Goal: Obtain resource: Download file/media

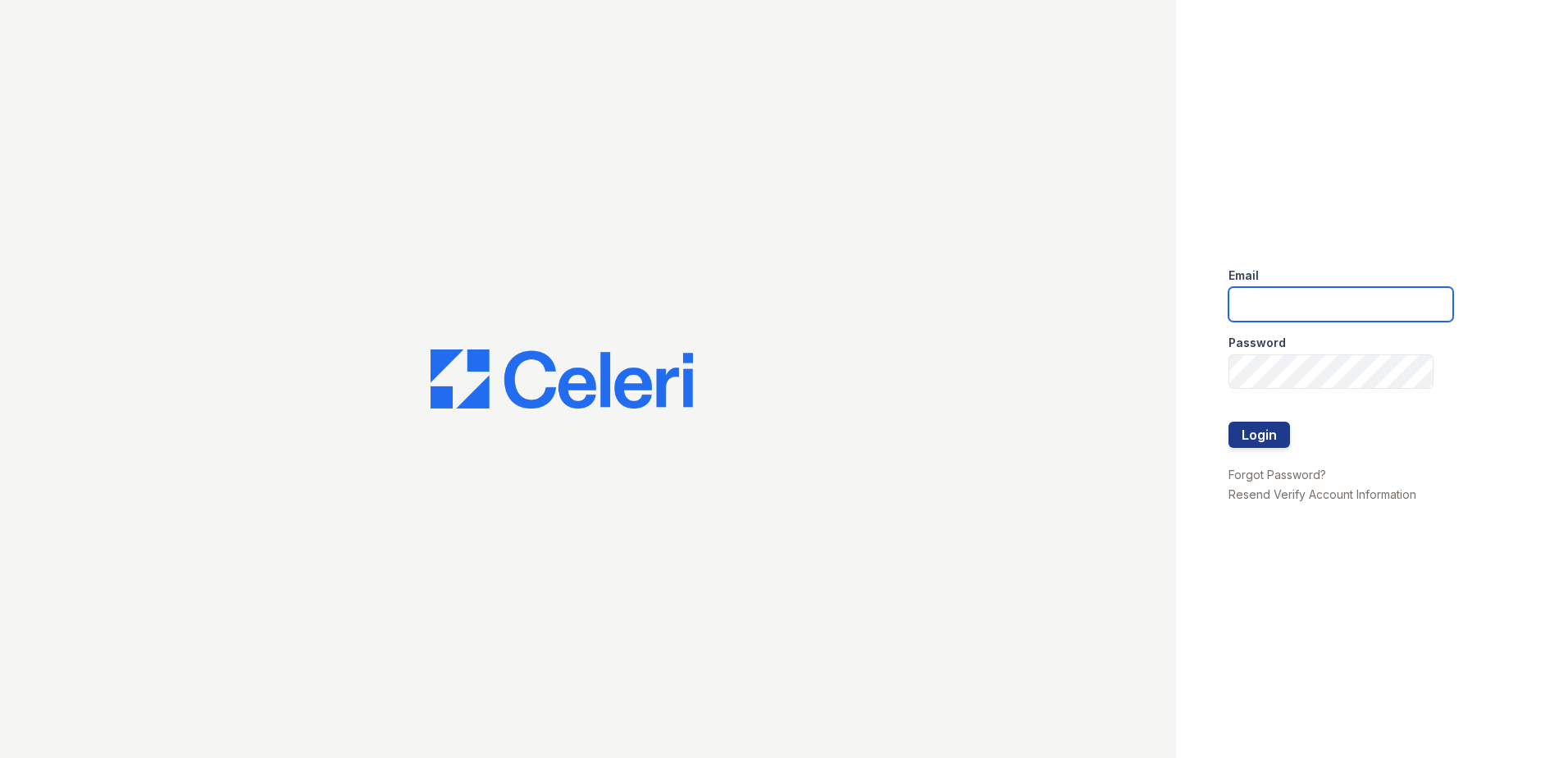
click at [1275, 311] on input "email" at bounding box center [1341, 304] width 224 height 34
type input "renewmtvernon@trinity-pm.com"
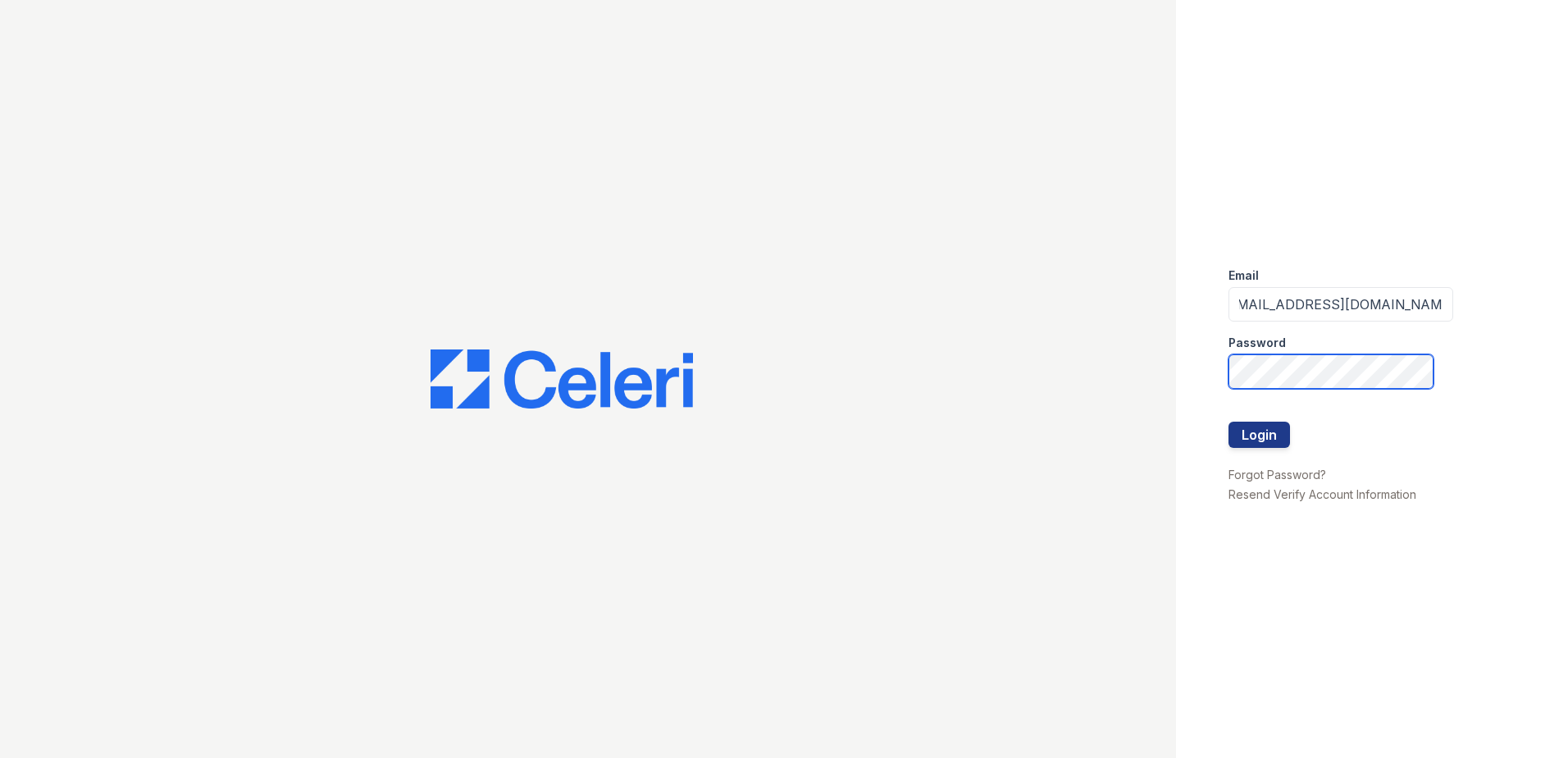
scroll to position [0, 0]
click at [1257, 425] on button "Login" at bounding box center [1259, 434] width 62 height 26
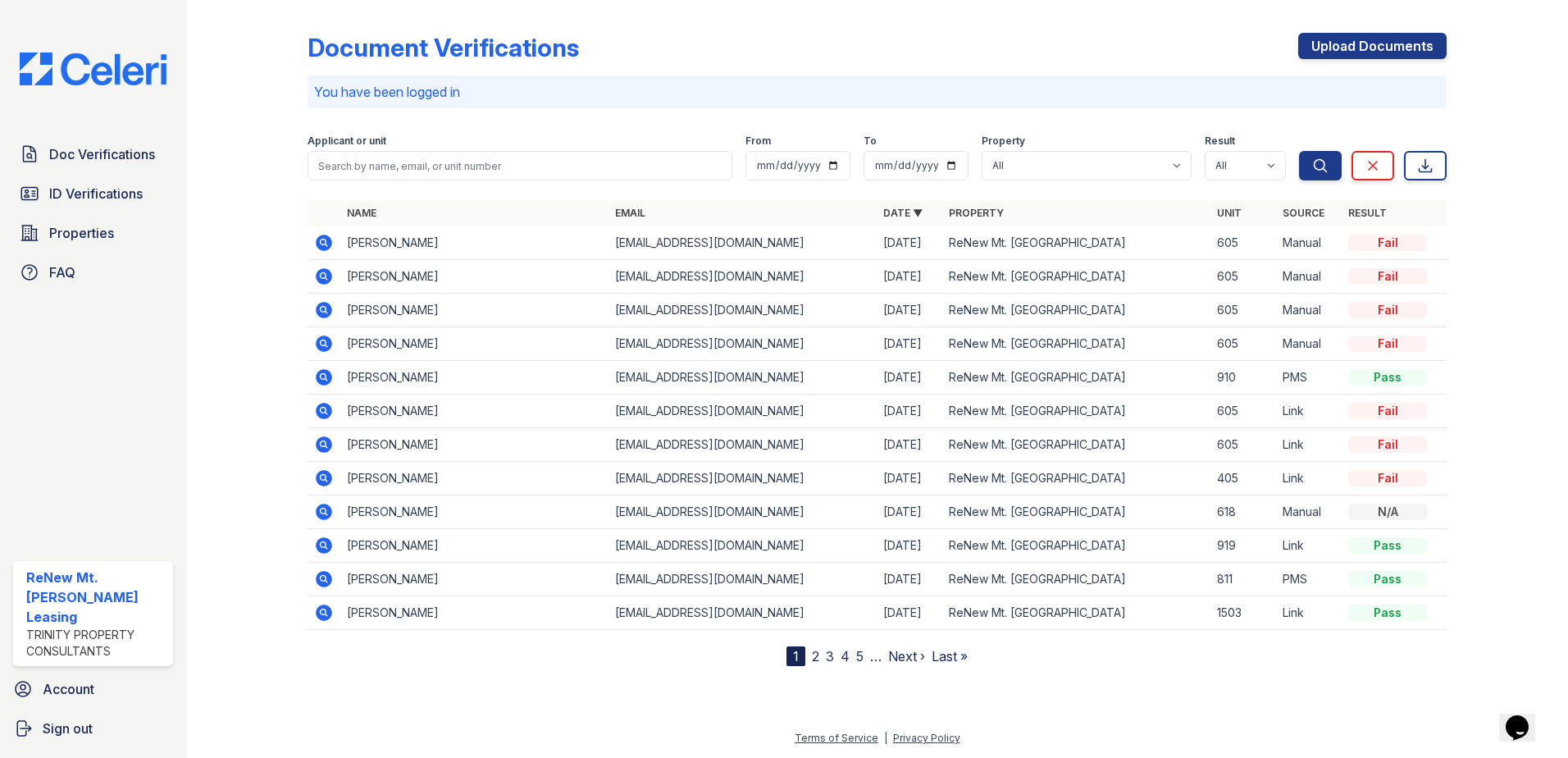
click at [322, 246] on icon at bounding box center [323, 242] width 17 height 17
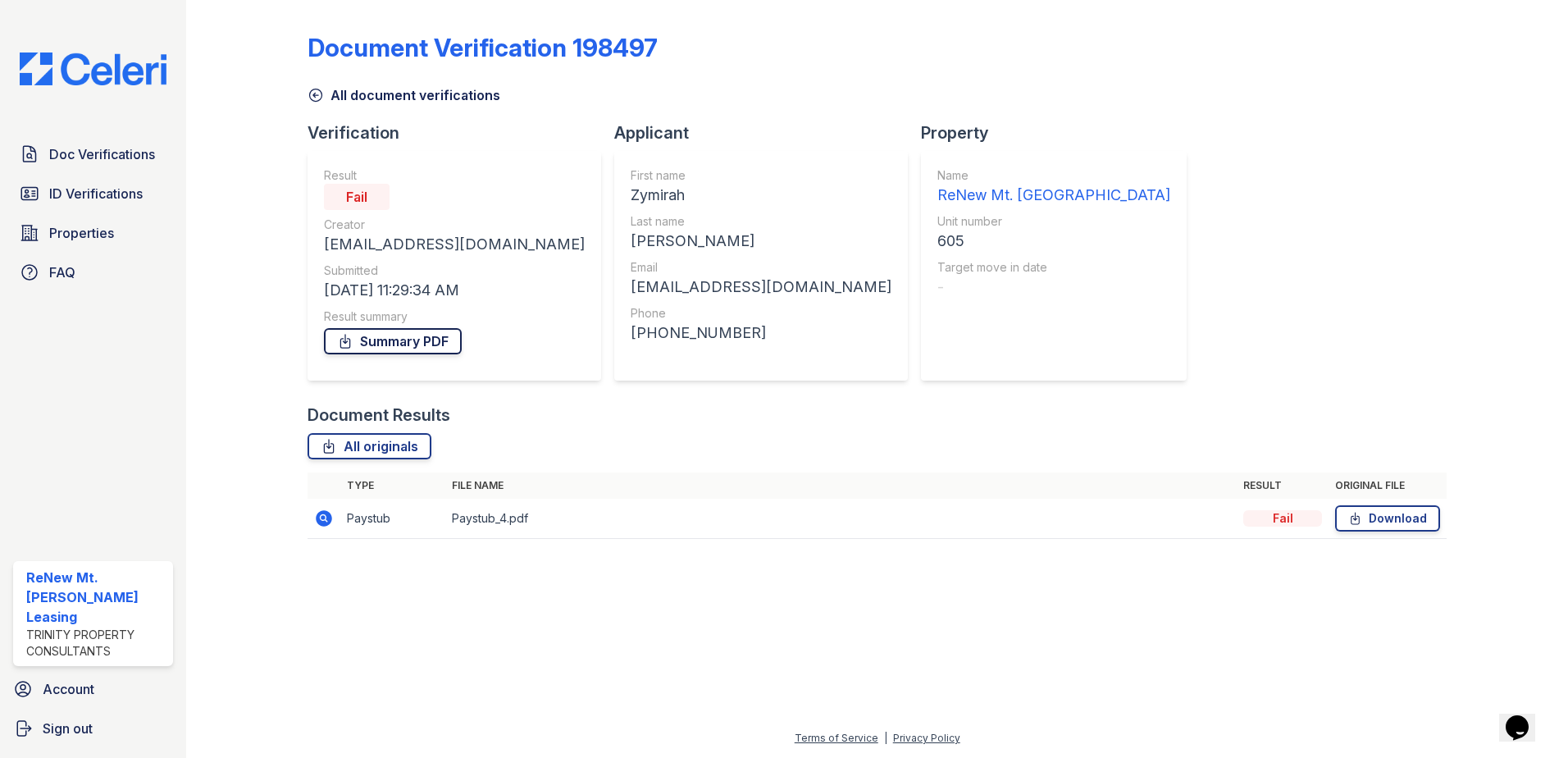
click at [394, 340] on link "Summary PDF" at bounding box center [393, 341] width 138 height 26
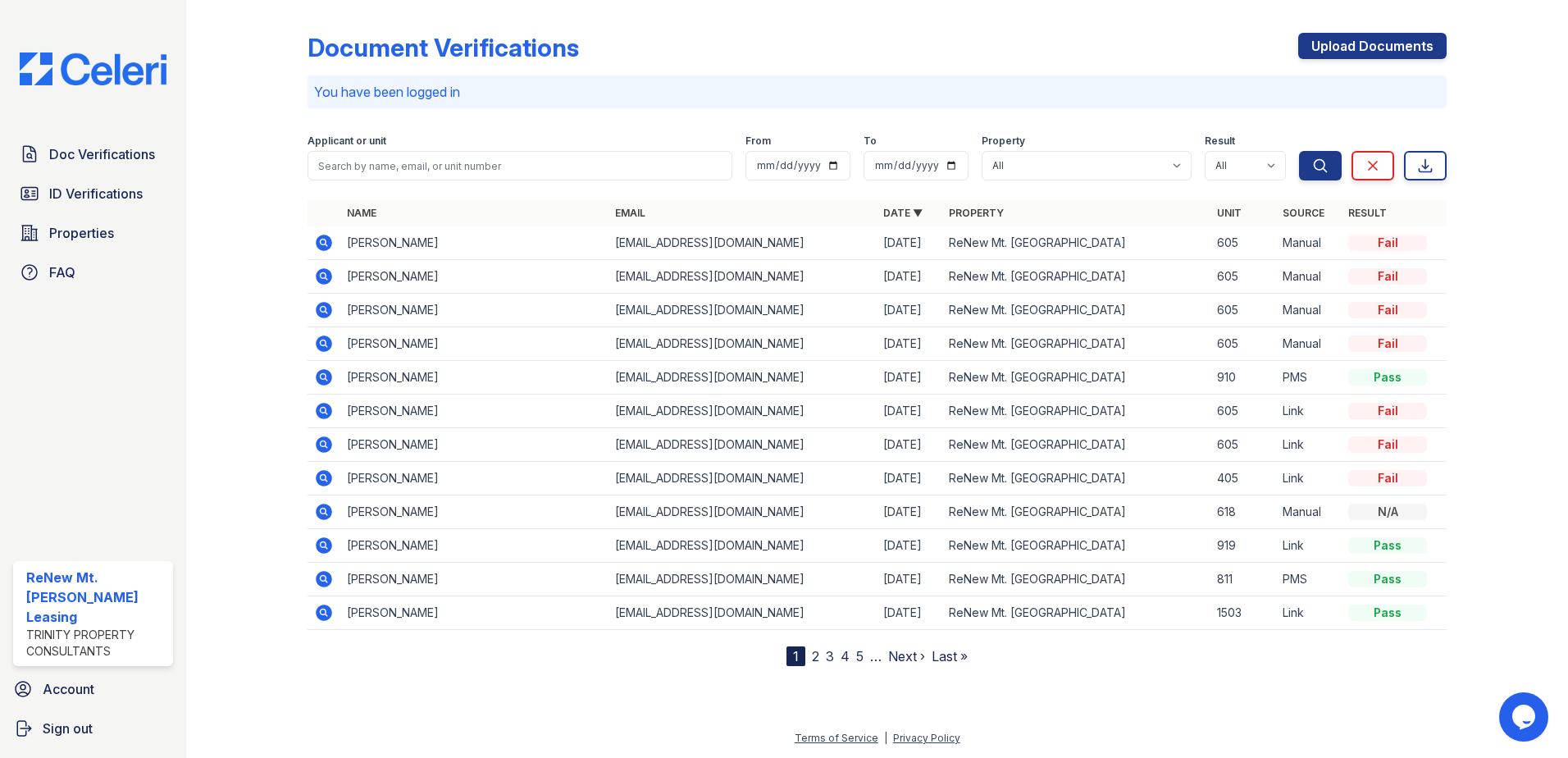
click at [322, 275] on icon at bounding box center [322, 276] width 4 height 4
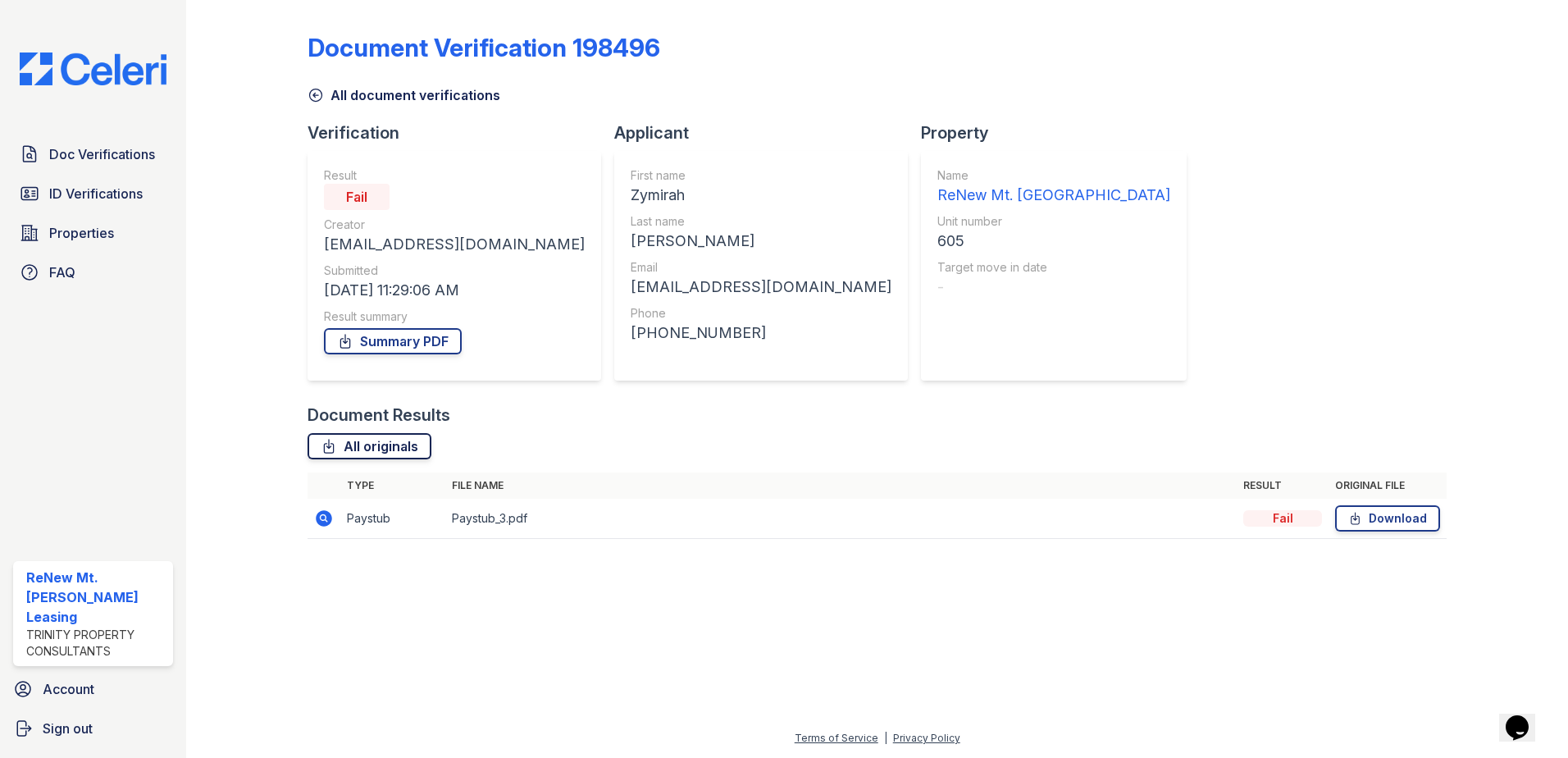
click at [396, 445] on link "All originals" at bounding box center [369, 446] width 123 height 26
click at [1370, 514] on link "Download" at bounding box center [1387, 518] width 105 height 26
click at [107, 161] on span "Doc Verifications" at bounding box center [102, 154] width 106 height 20
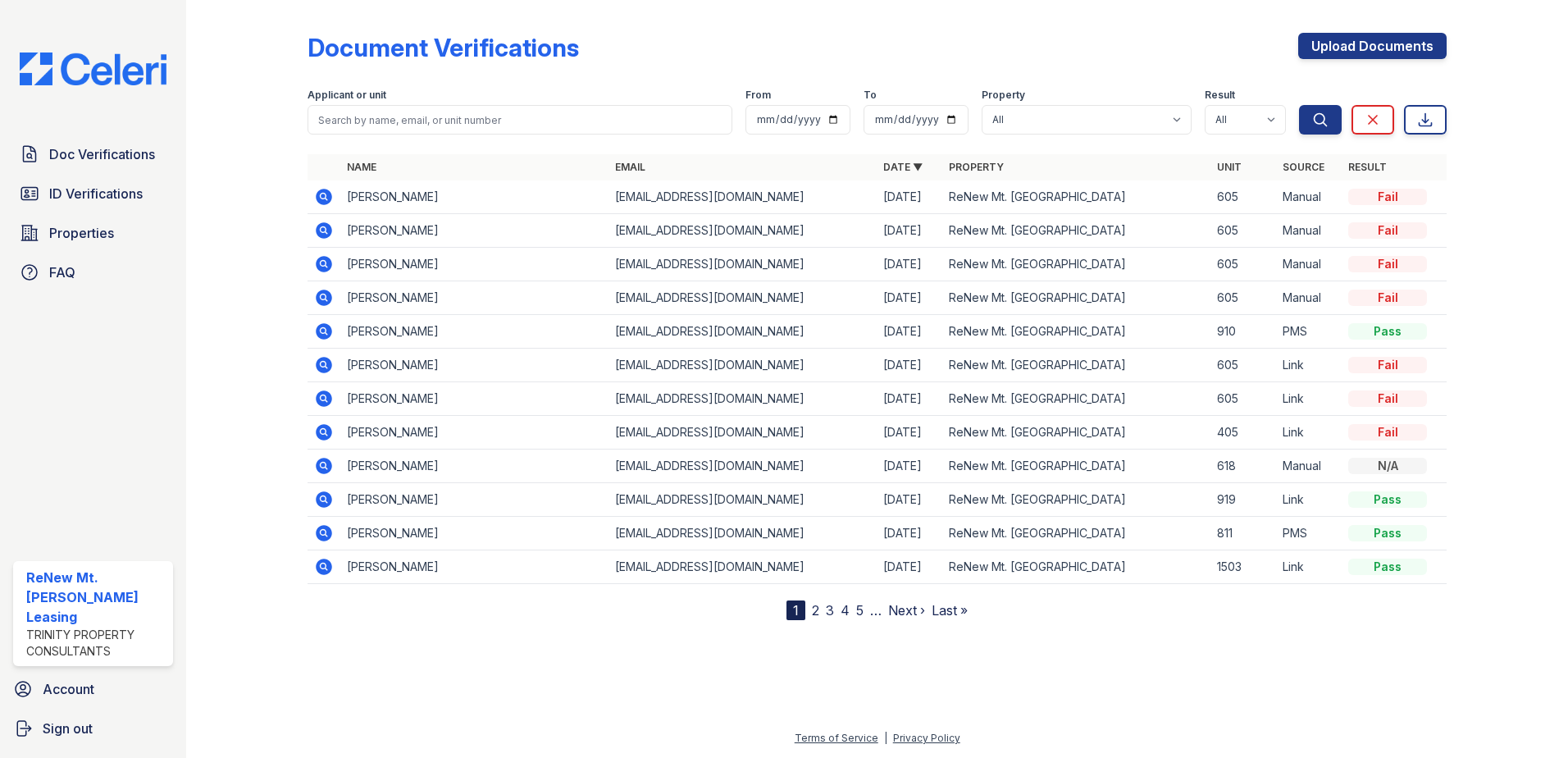
click at [324, 296] on icon at bounding box center [322, 296] width 4 height 4
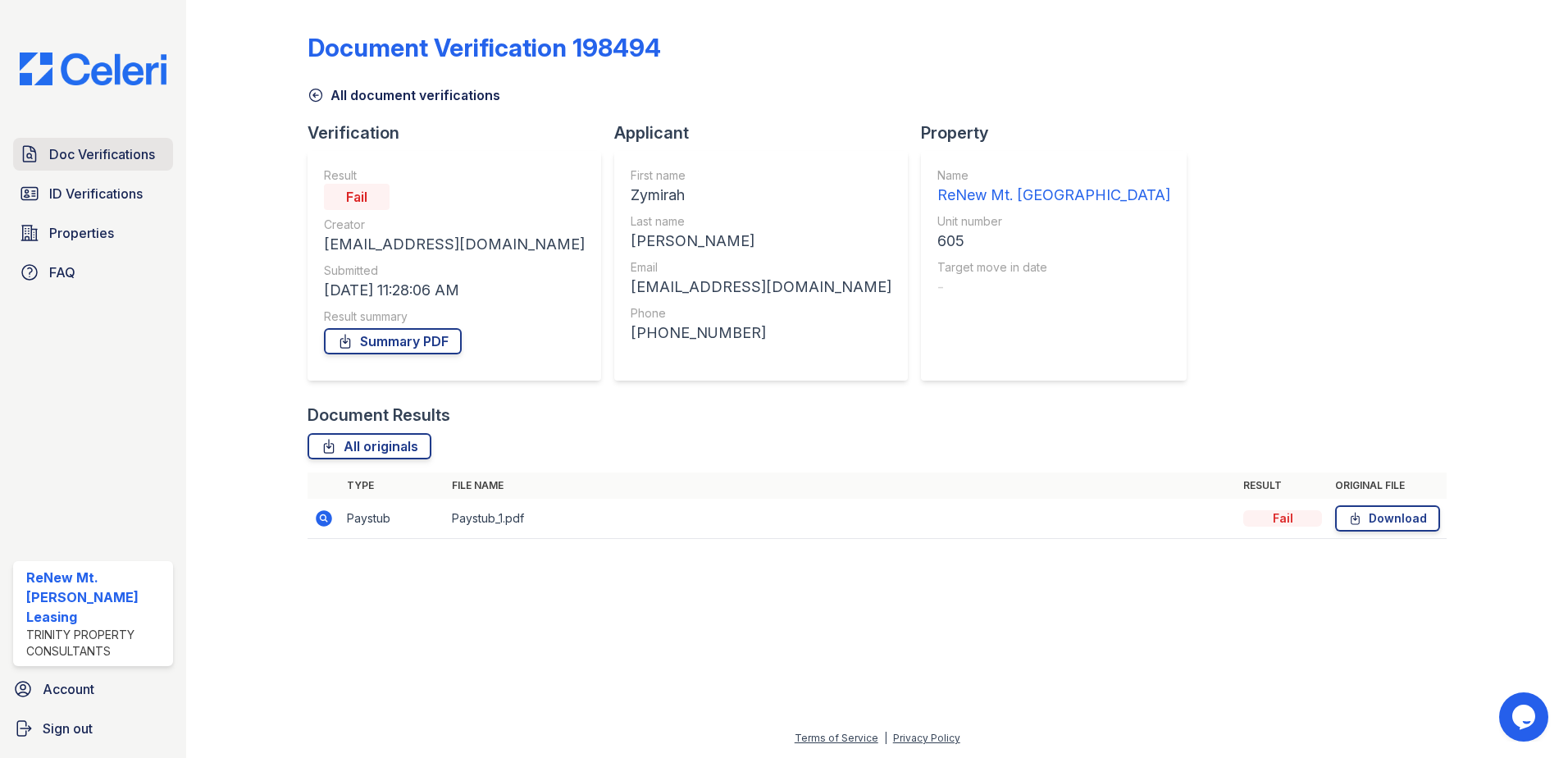
click at [133, 162] on span "Doc Verifications" at bounding box center [102, 154] width 106 height 20
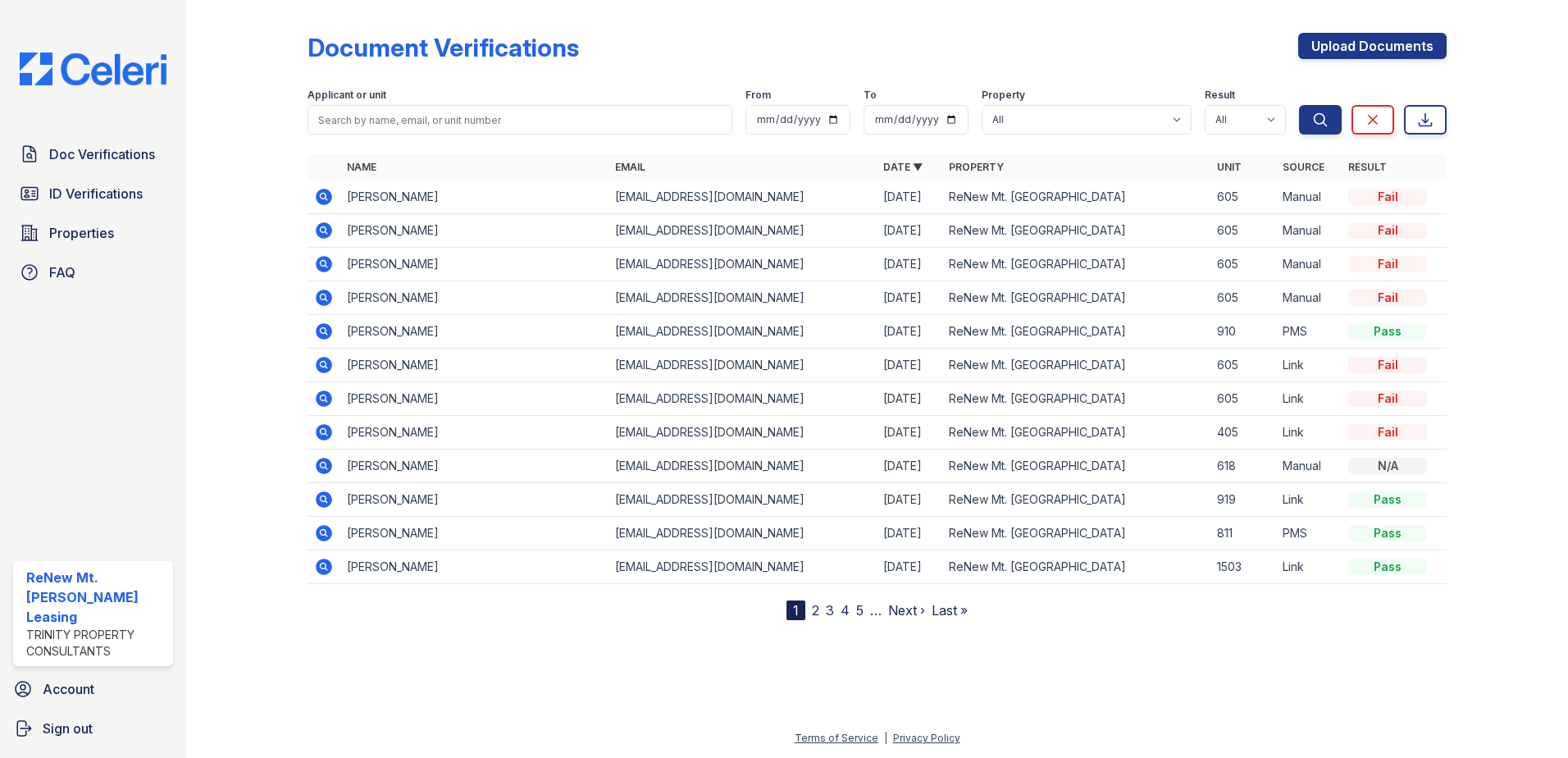
click at [326, 397] on icon at bounding box center [324, 399] width 20 height 20
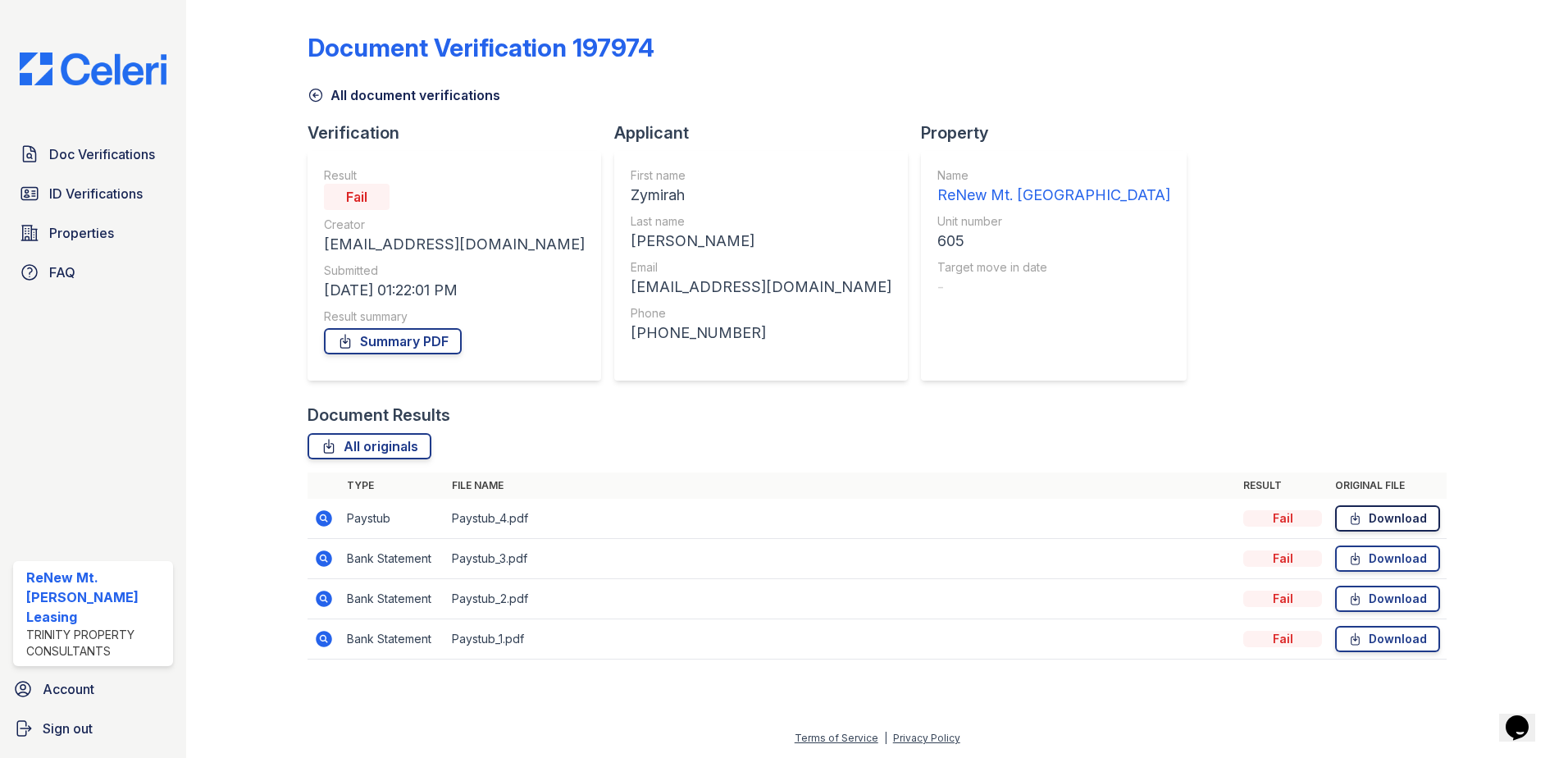
click at [1377, 516] on link "Download" at bounding box center [1387, 518] width 105 height 26
click at [88, 694] on span "Account" at bounding box center [69, 689] width 52 height 20
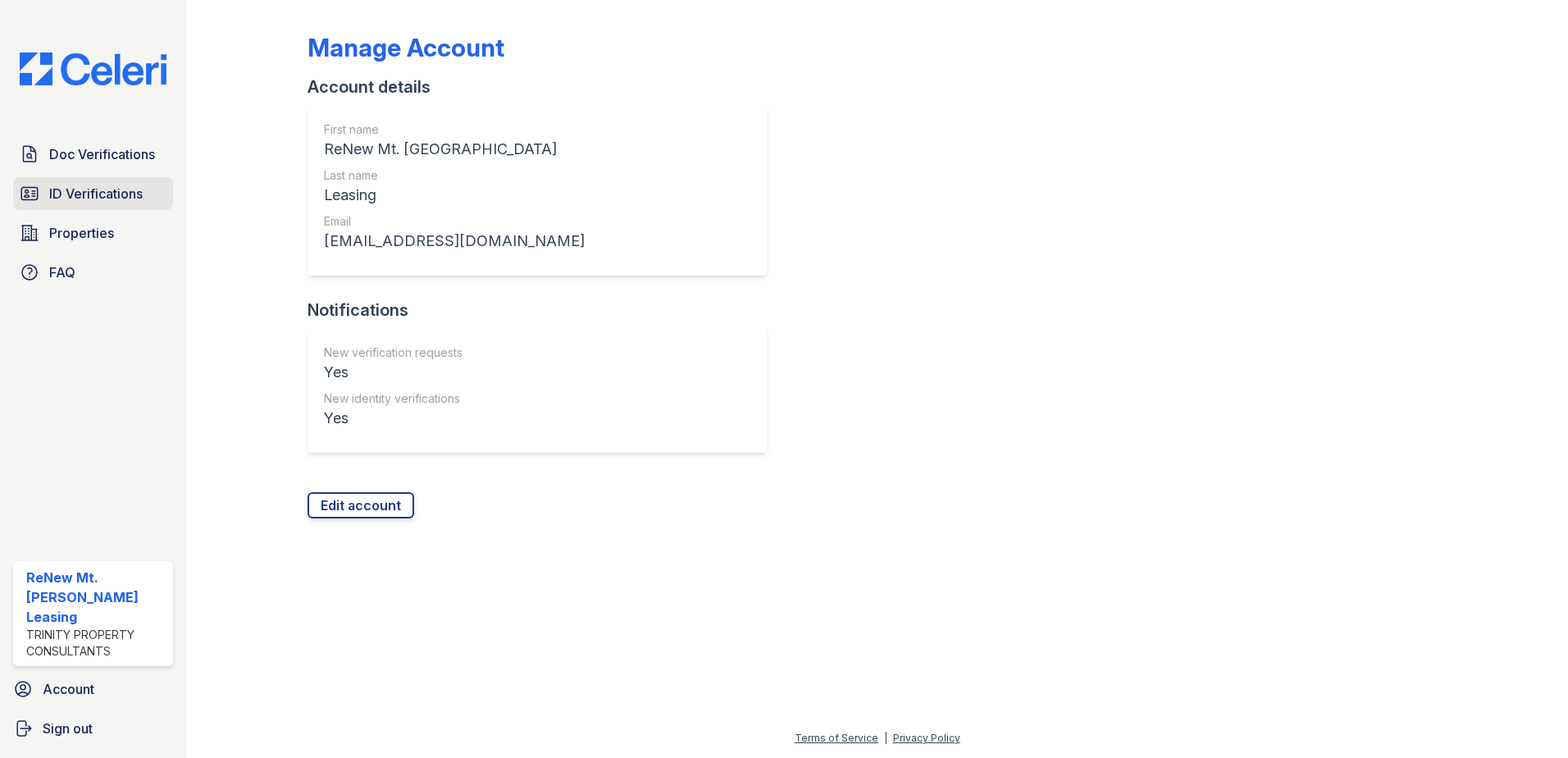
click at [131, 204] on span "ID Verifications" at bounding box center [95, 193] width 93 height 20
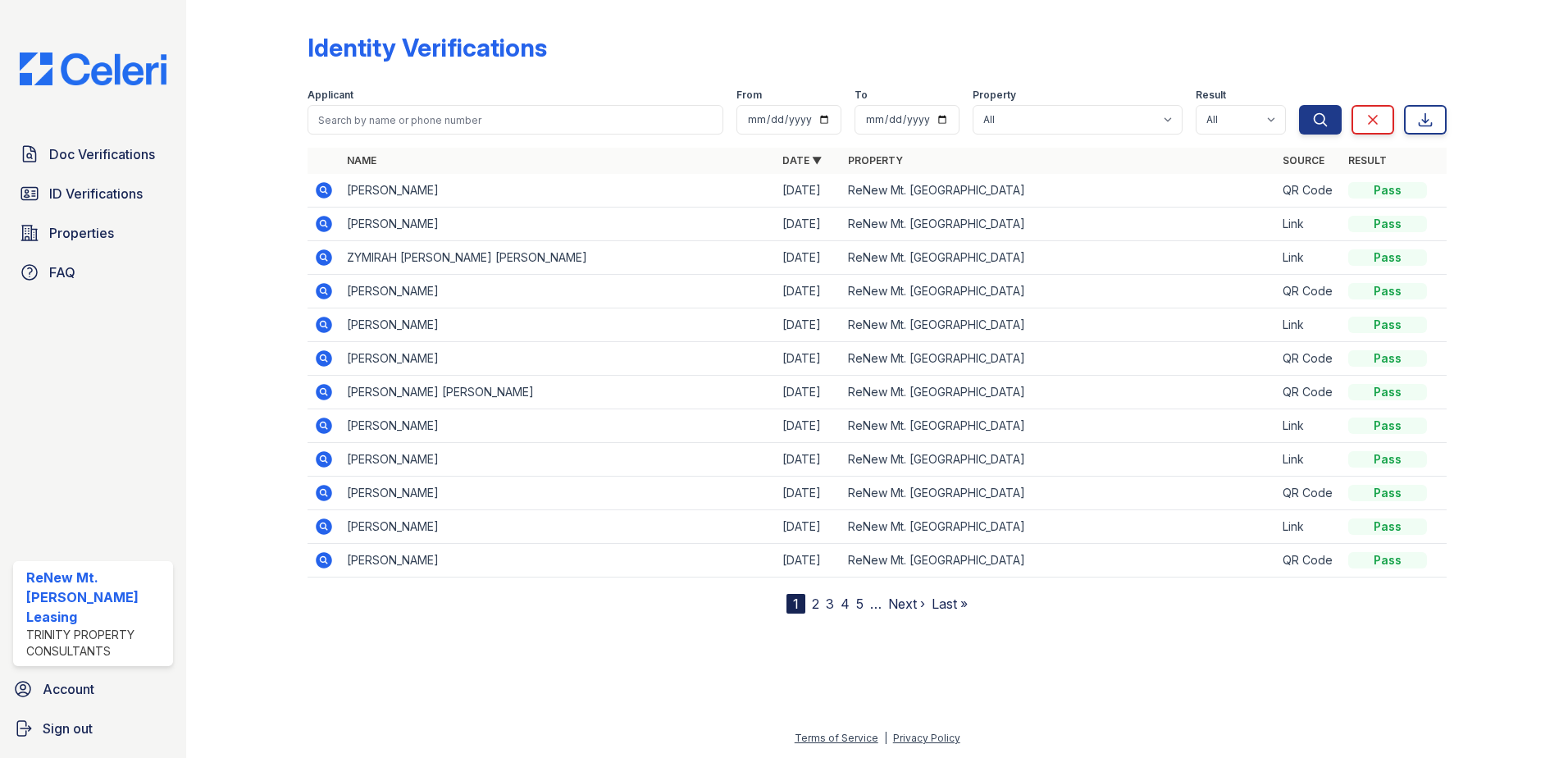
click at [319, 256] on icon at bounding box center [323, 257] width 17 height 17
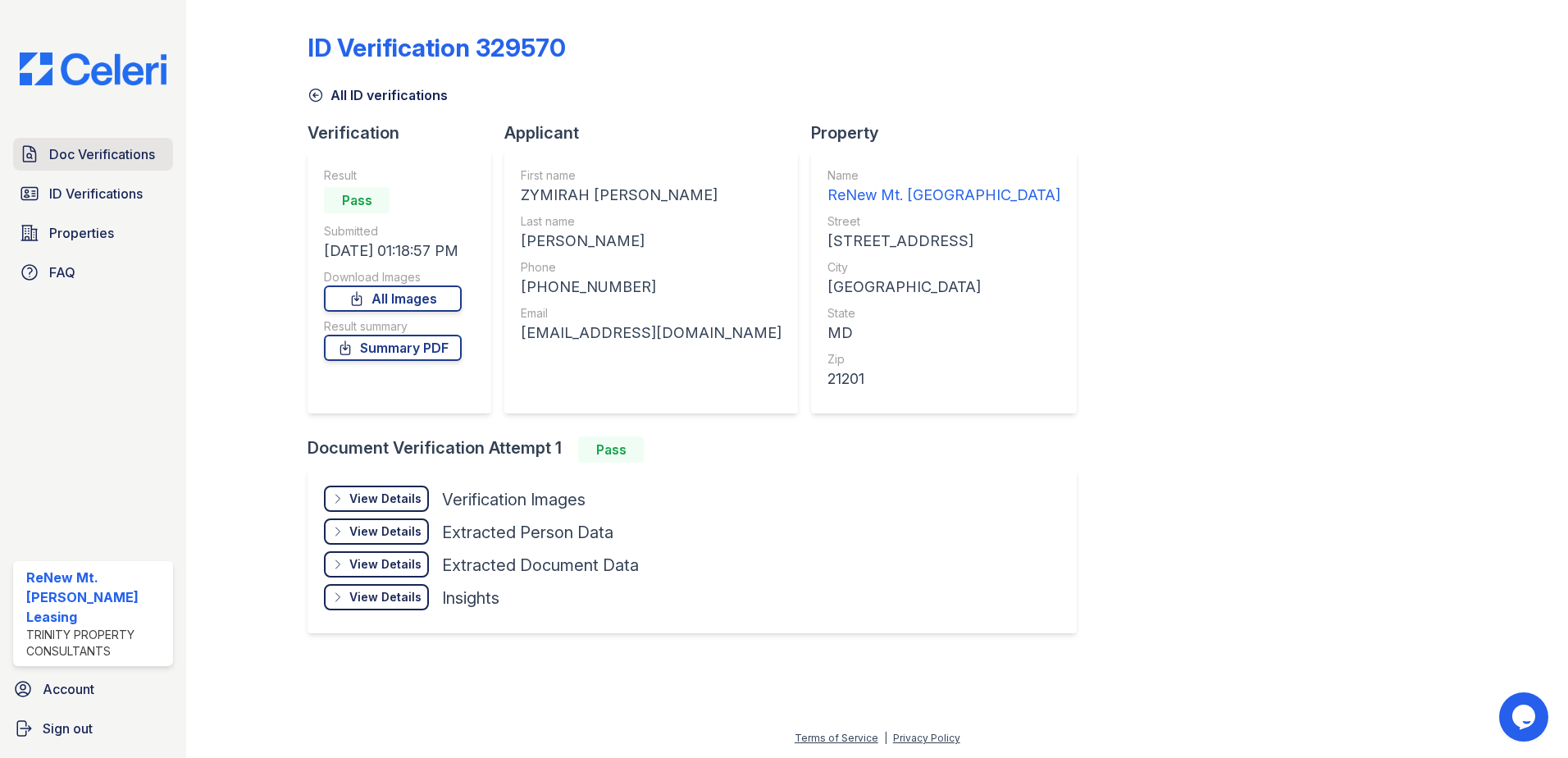
click at [126, 158] on span "Doc Verifications" at bounding box center [102, 154] width 106 height 20
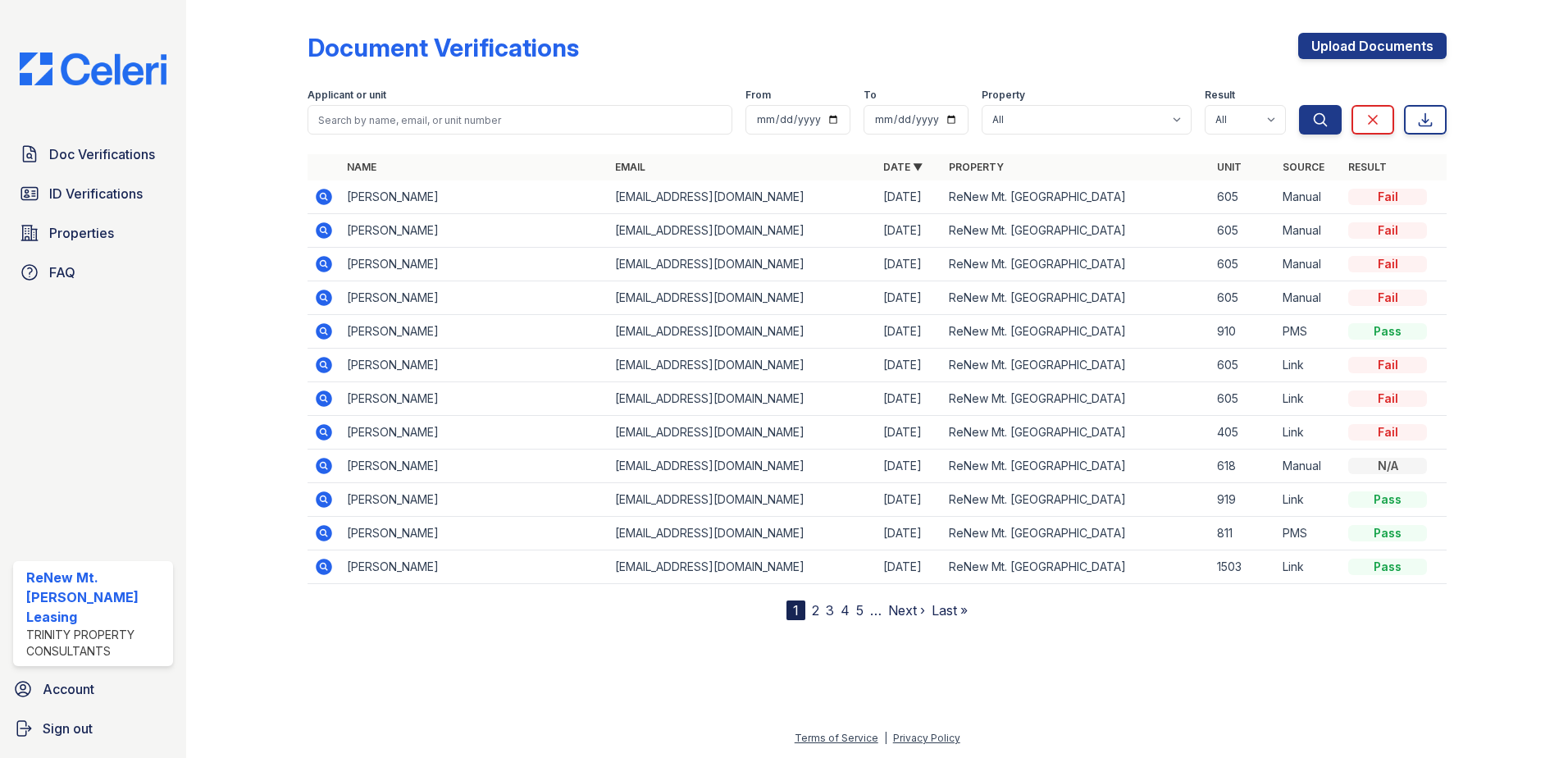
click at [326, 196] on icon at bounding box center [324, 197] width 20 height 20
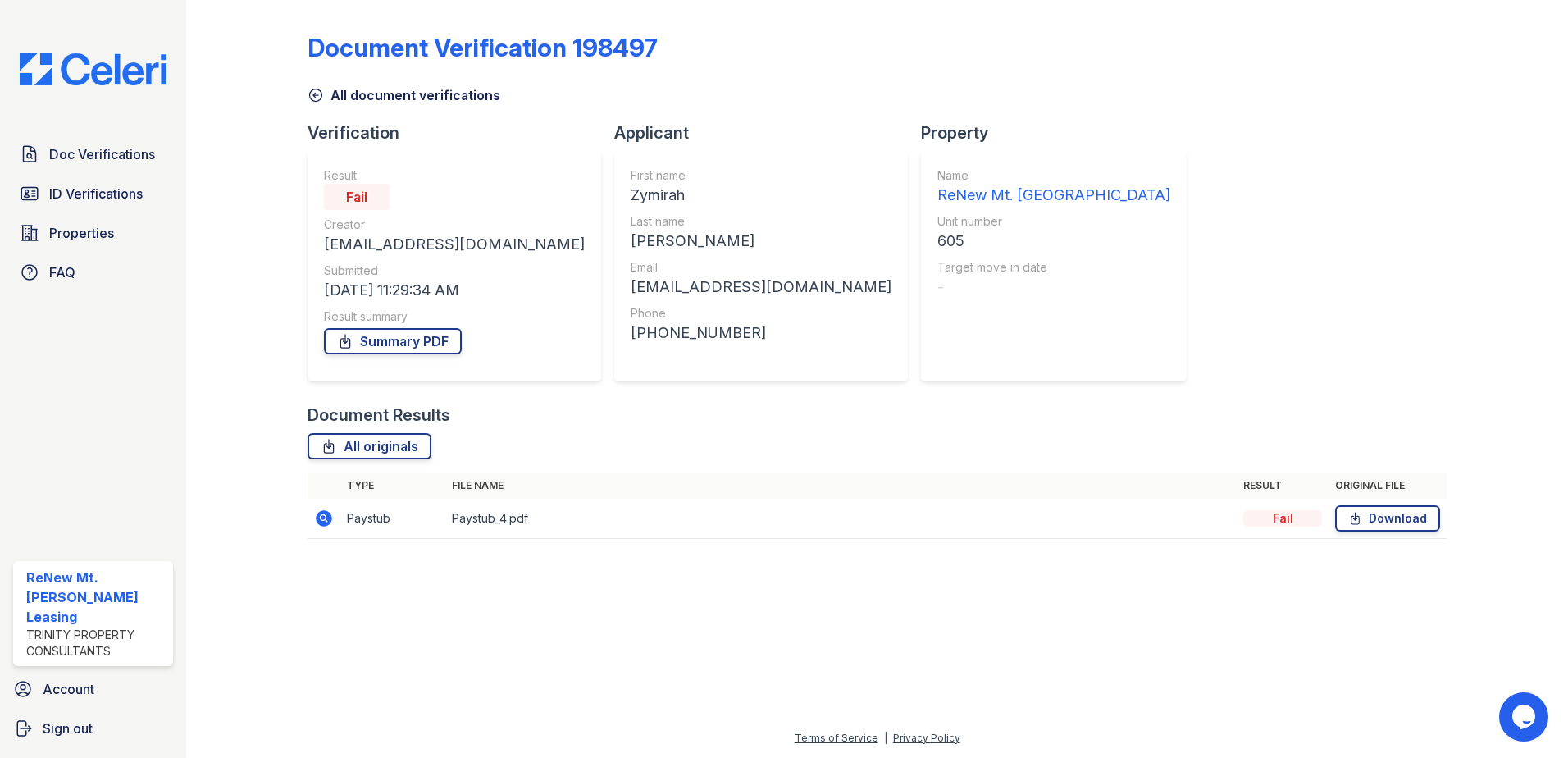
click at [329, 517] on icon at bounding box center [323, 519] width 17 height 17
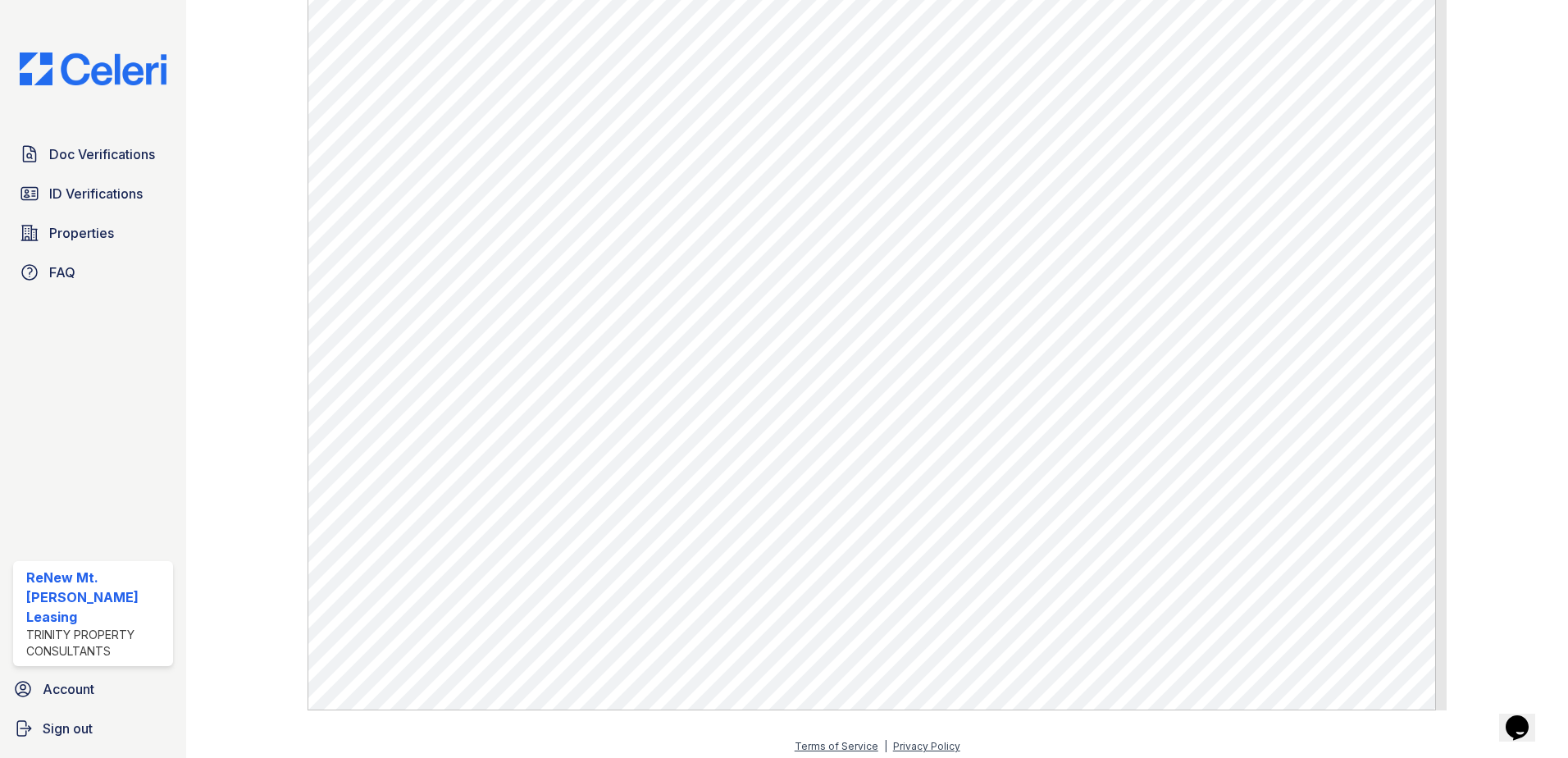
scroll to position [1060, 0]
